Goal: Task Accomplishment & Management: Complete application form

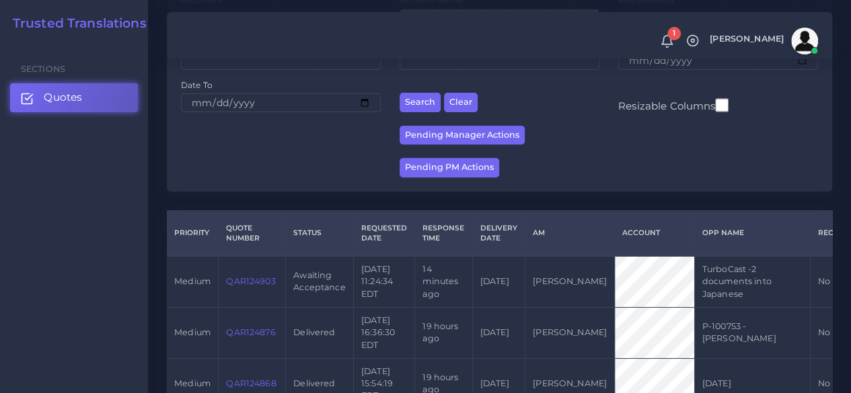
scroll to position [336, 0]
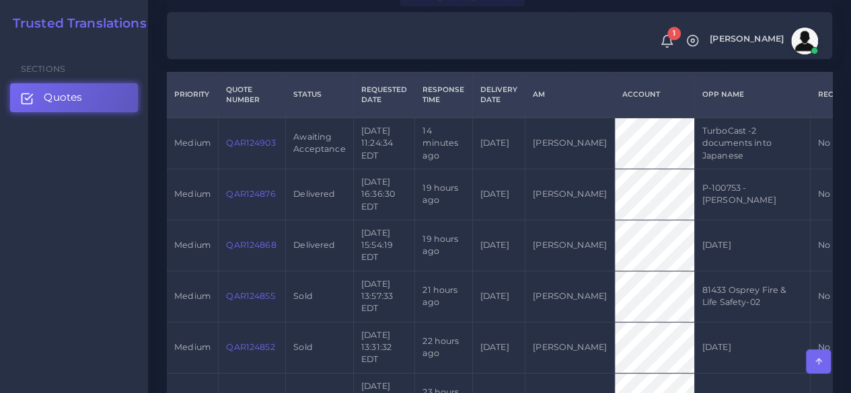
click at [264, 145] on link "QAR124903" at bounding box center [250, 143] width 49 height 10
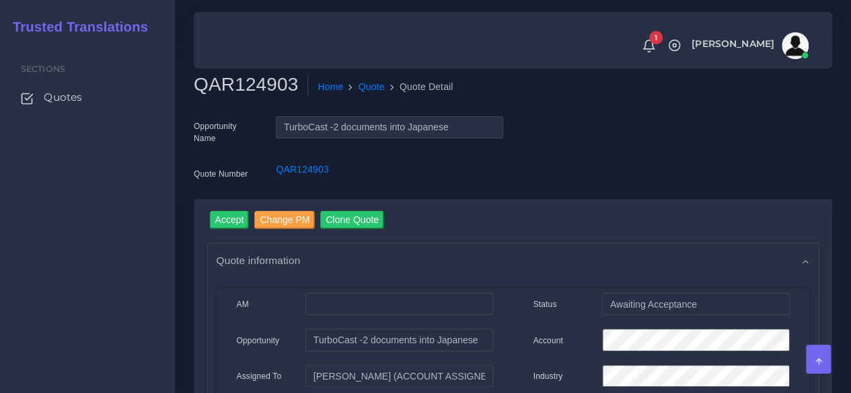
click at [261, 88] on h2 "QAR124903" at bounding box center [251, 84] width 114 height 23
copy h2 "QAR124903"
click at [233, 216] on input "Accept" at bounding box center [230, 220] width 40 height 18
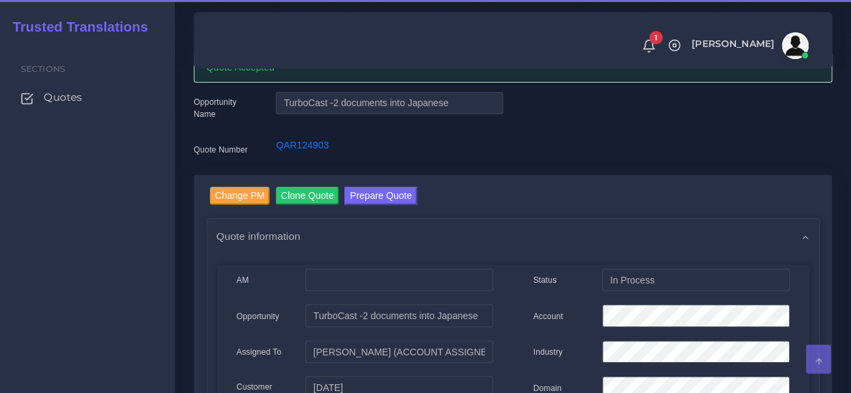
scroll to position [134, 0]
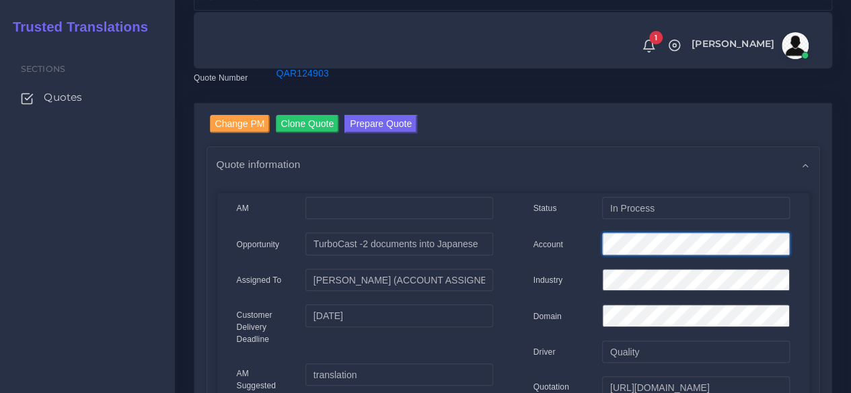
click at [582, 249] on div "Account" at bounding box center [661, 246] width 276 height 27
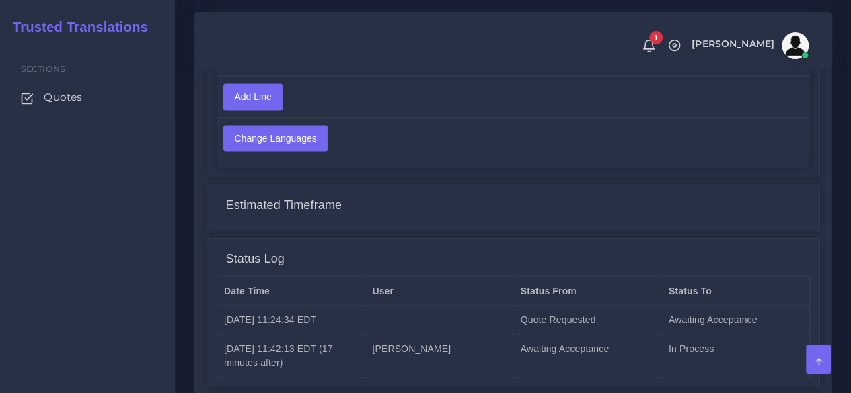
scroll to position [1131, 0]
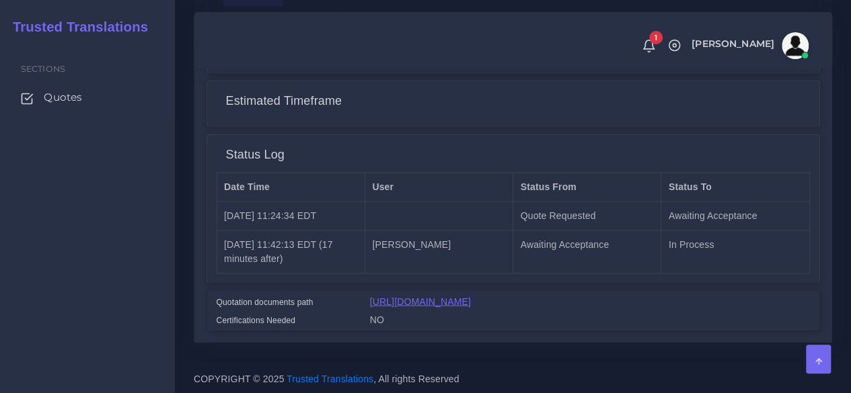
click at [460, 296] on link "[URL][DOMAIN_NAME]" at bounding box center [420, 301] width 101 height 11
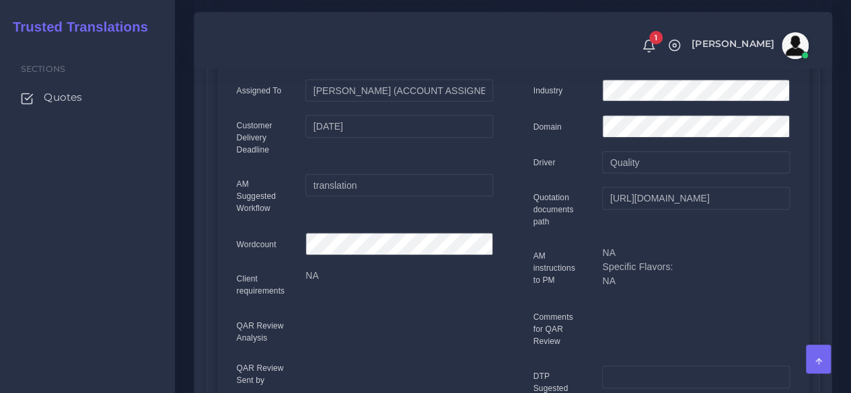
scroll to position [122, 0]
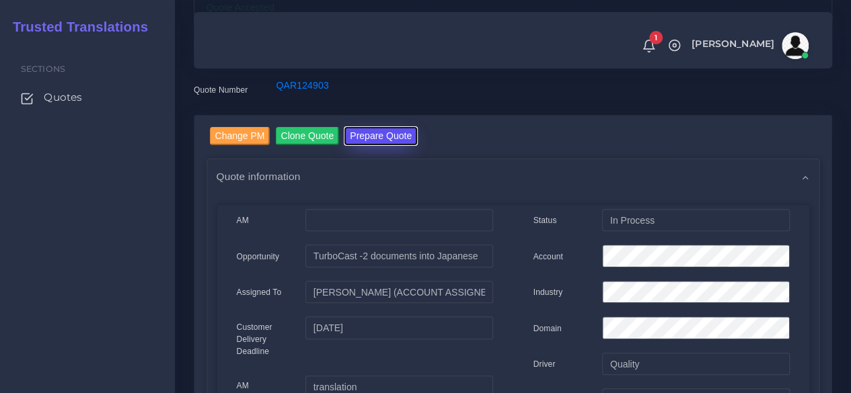
click at [361, 138] on button "Prepare Quote" at bounding box center [380, 136] width 73 height 18
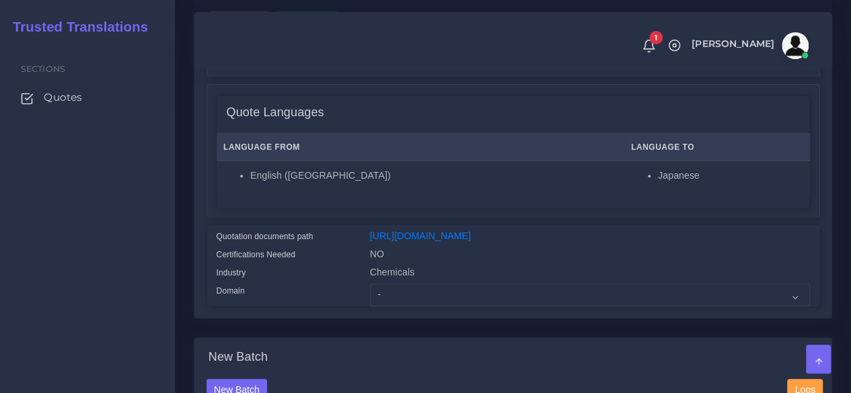
scroll to position [336, 0]
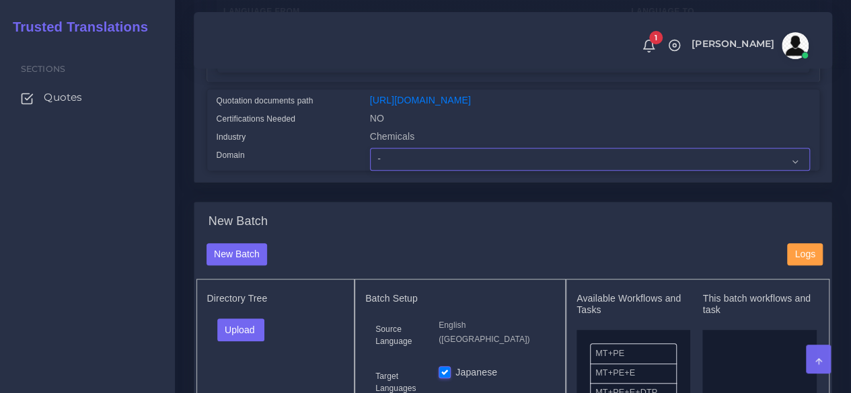
click at [405, 171] on select "- Advertising and Media Agriculture, Forestry and Fishing Architecture, Buildin…" at bounding box center [590, 159] width 440 height 23
select select "Chemicals"
click at [370, 171] on select "- Advertising and Media Agriculture, Forestry and Fishing Architecture, Buildin…" at bounding box center [590, 159] width 440 height 23
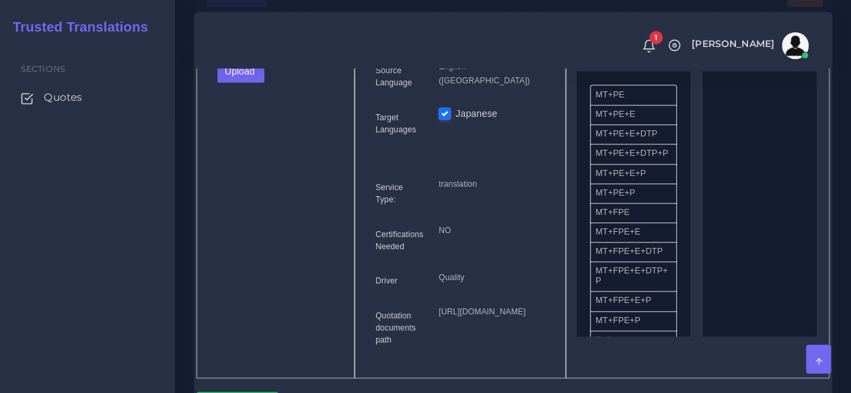
scroll to position [605, 0]
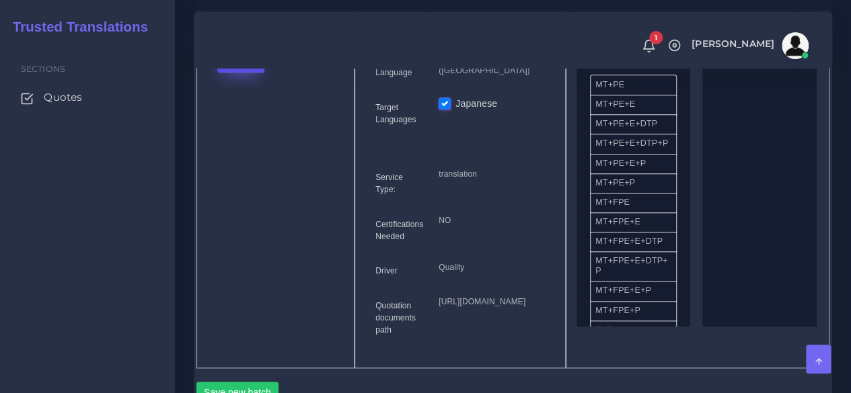
click at [235, 73] on button "Upload" at bounding box center [241, 61] width 48 height 23
click at [242, 120] on label "Files" at bounding box center [264, 112] width 93 height 17
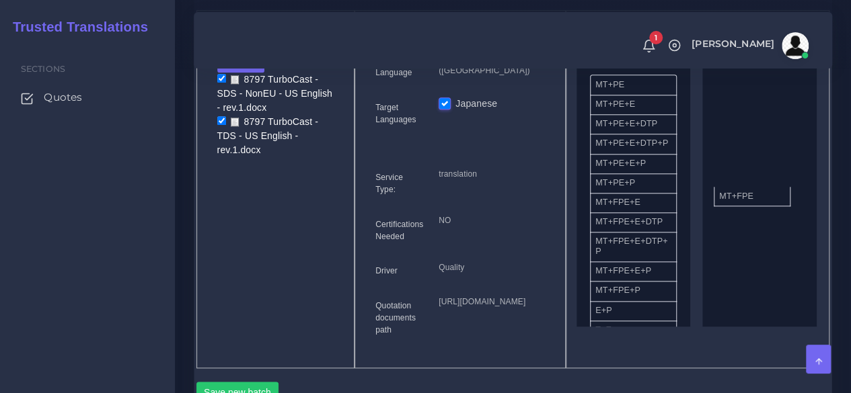
drag, startPoint x: 629, startPoint y: 236, endPoint x: 697, endPoint y: 229, distance: 67.7
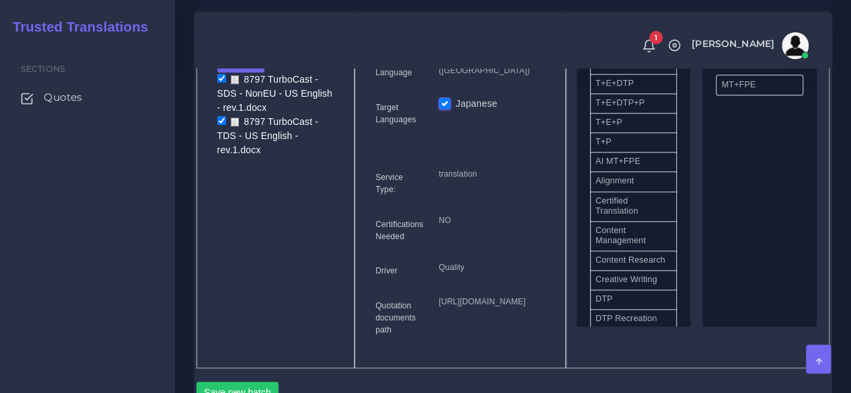
scroll to position [269, 0]
drag, startPoint x: 633, startPoint y: 336, endPoint x: 752, endPoint y: 282, distance: 130.0
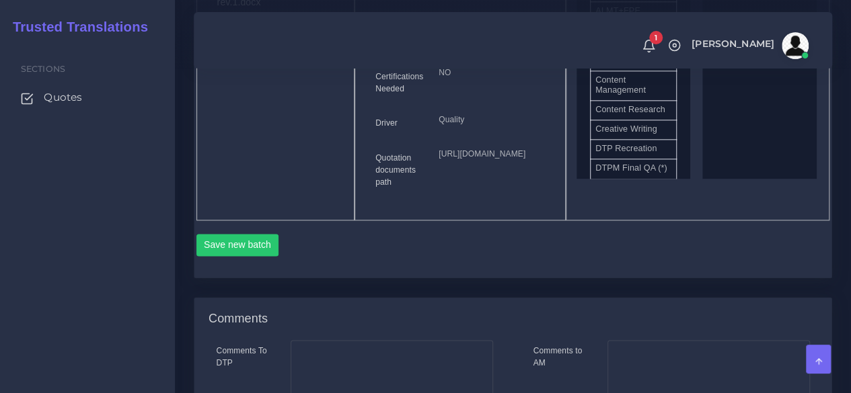
scroll to position [941, 0]
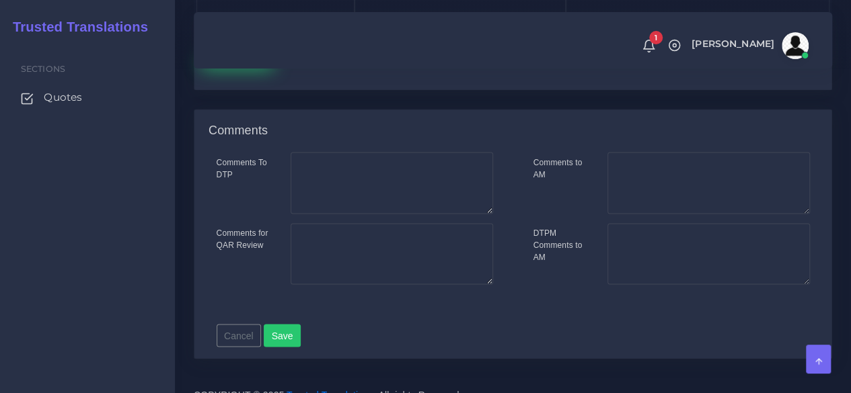
click at [249, 69] on button "Save new batch" at bounding box center [237, 57] width 83 height 23
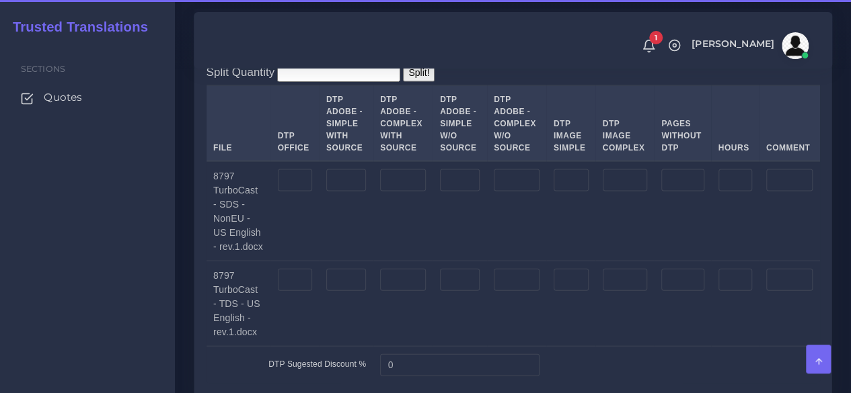
scroll to position [1345, 0]
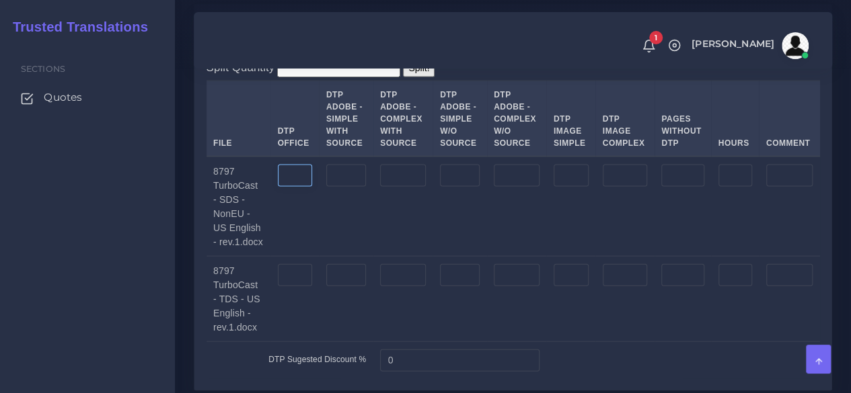
click at [296, 188] on input "number" at bounding box center [295, 176] width 34 height 23
type input "8"
click at [303, 287] on input "number" at bounding box center [295, 275] width 34 height 23
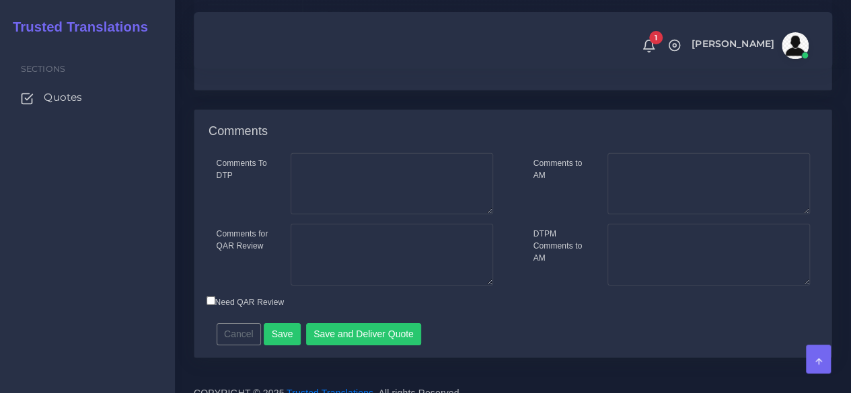
scroll to position [2125, 0]
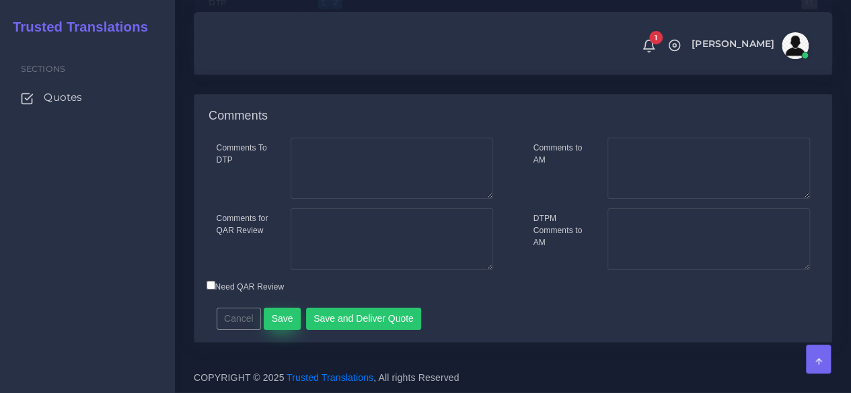
type input "2"
click at [294, 312] on button "Save" at bounding box center [282, 319] width 37 height 23
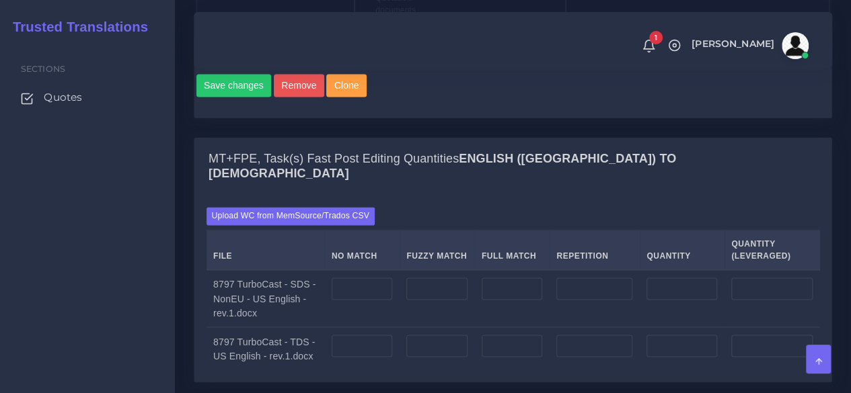
scroll to position [1143, 0]
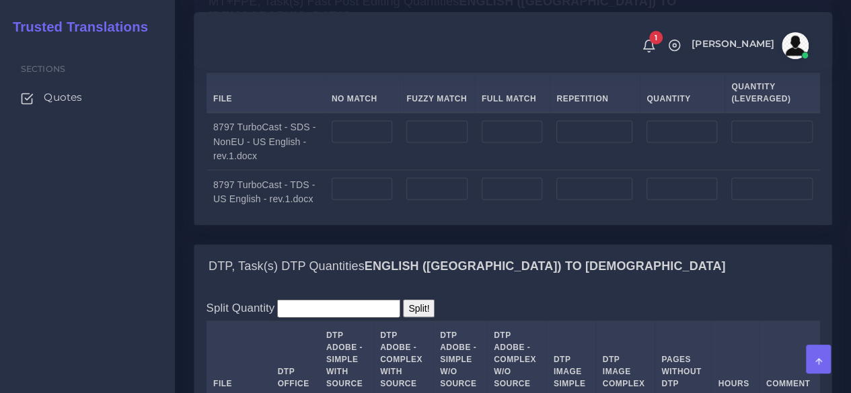
click at [290, 128] on div "Upload WC from MemSource/Trados CSV File No Match Fuzzy Match Full Match Repeti…" at bounding box center [512, 131] width 637 height 186
click at [285, 68] on label "Upload WC from MemSource/Trados CSV" at bounding box center [290, 59] width 169 height 18
click at [0, 0] on input "Upload WC from MemSource/Trados CSV" at bounding box center [0, 0] width 0 height 0
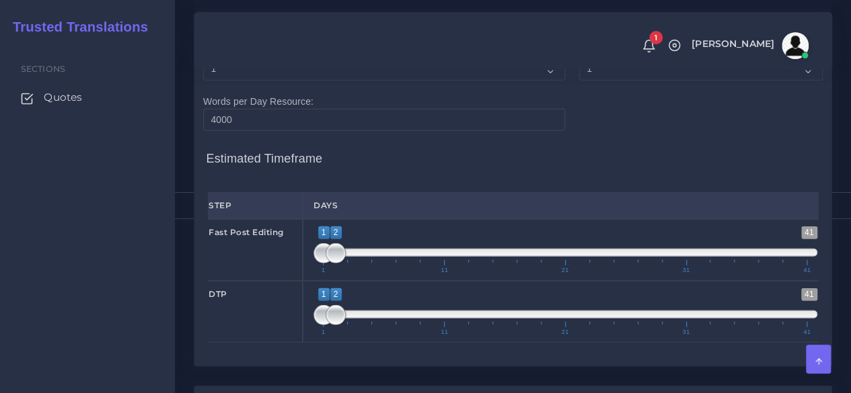
scroll to position [1883, 0]
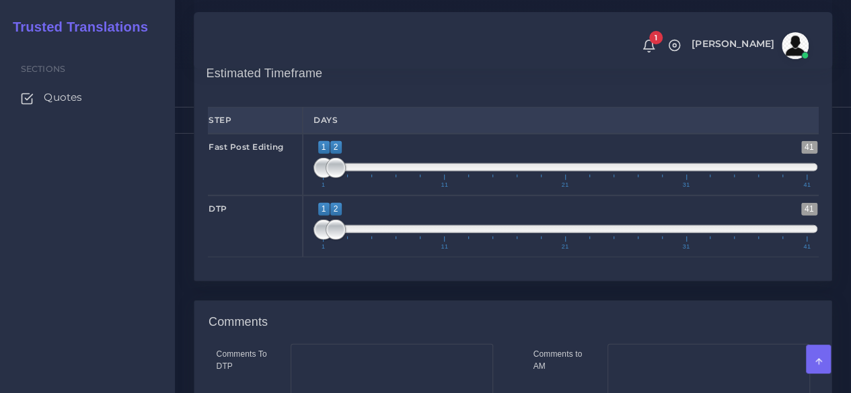
type input "1;1"
drag, startPoint x: 335, startPoint y: 245, endPoint x: 289, endPoint y: 248, distance: 45.8
click at [287, 196] on div "Fast Post Editing 1 41 1 2 1 — 2 1 11 21 31 41 1;1" at bounding box center [513, 165] width 630 height 62
type input "1;1"
drag, startPoint x: 340, startPoint y: 303, endPoint x: 286, endPoint y: 303, distance: 54.5
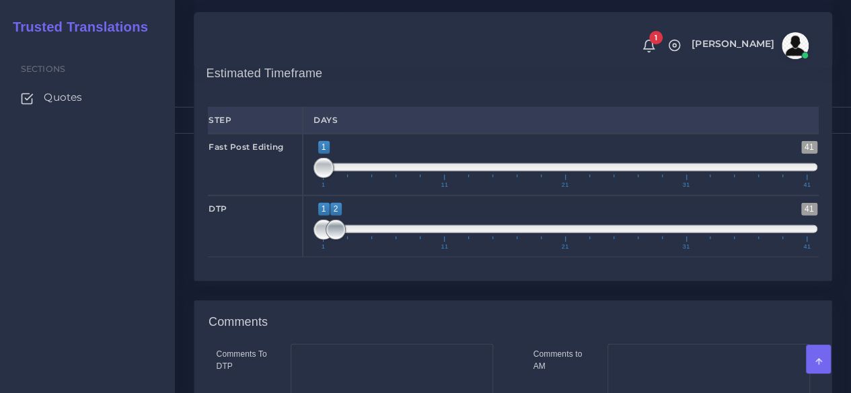
click at [286, 258] on div "DTP 1 41 1 2 1 — 2 1 11 21 31 41 1;1" at bounding box center [513, 227] width 630 height 62
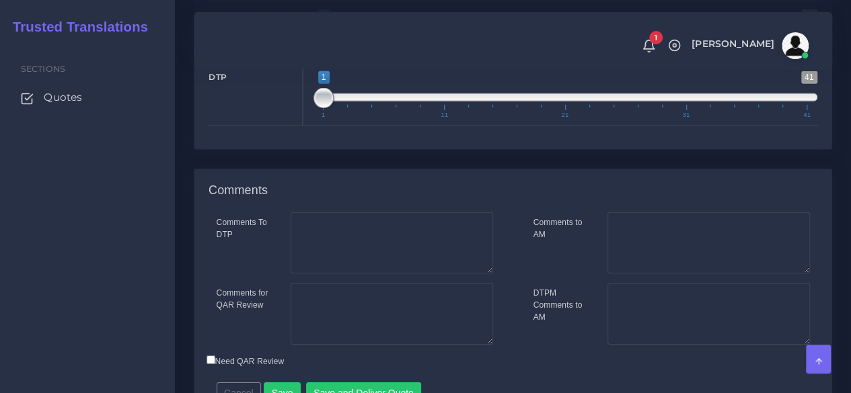
scroll to position [2163, 0]
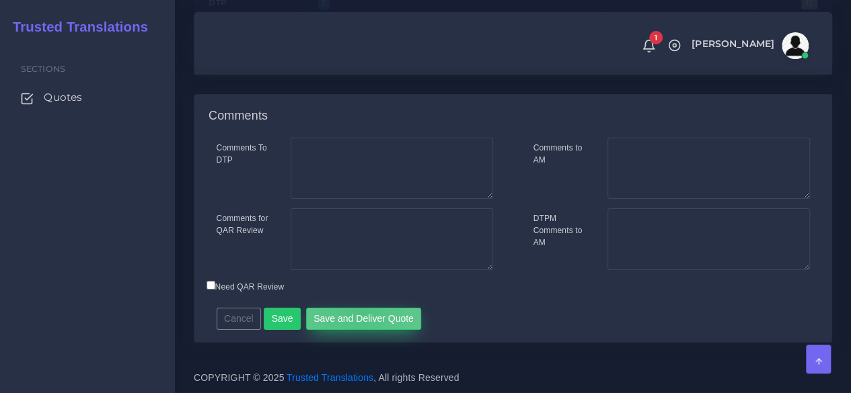
click at [352, 315] on button "Save and Deliver Quote" at bounding box center [364, 319] width 116 height 23
